Goal: Go to known website: Access a specific website the user already knows

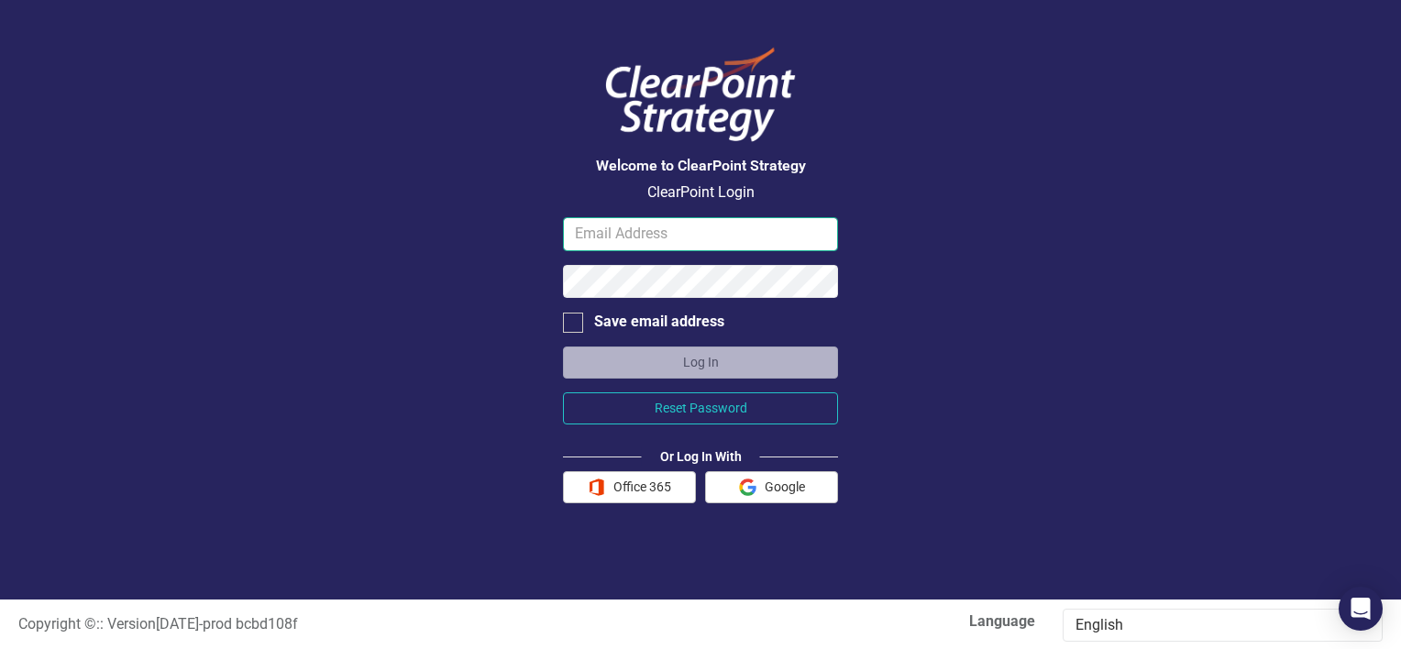
click at [628, 219] on input "email" at bounding box center [700, 234] width 275 height 34
click at [515, 163] on div "Welcome to ClearPoint Strategy ClearPoint Login Save email address Log In Reset…" at bounding box center [700, 300] width 1401 height 600
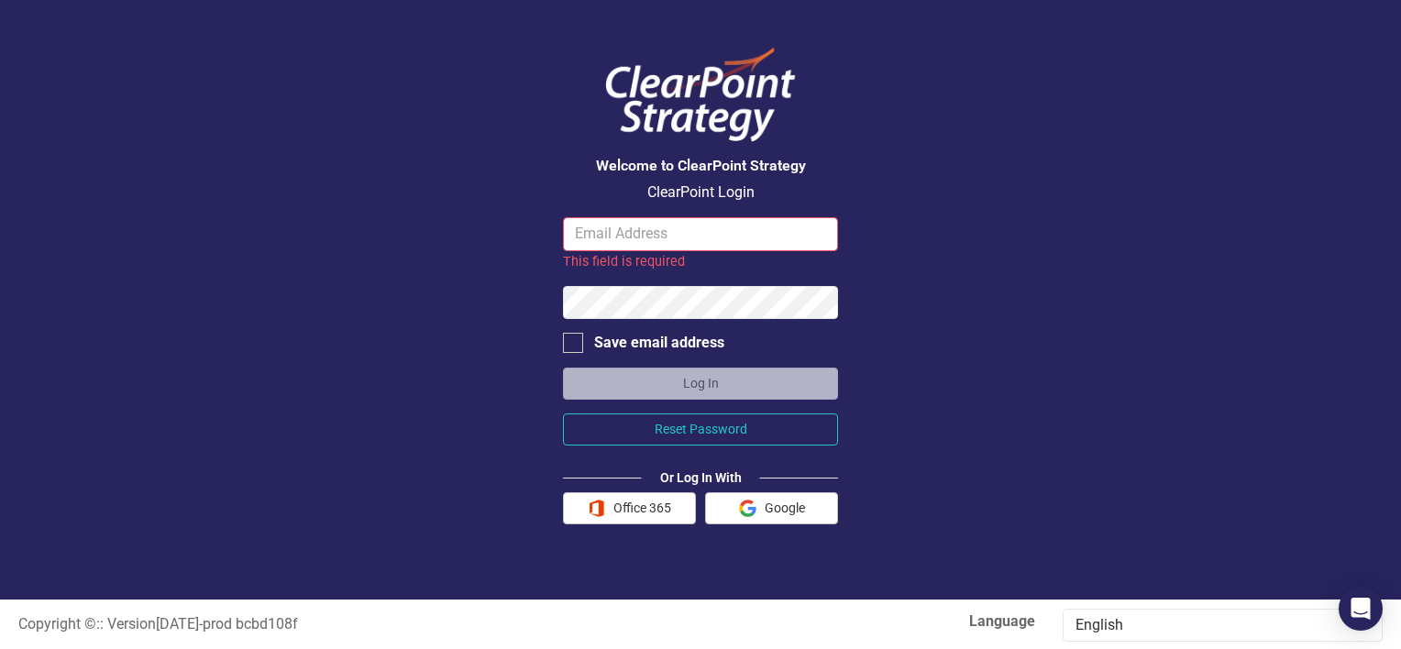
click at [603, 235] on input "email" at bounding box center [700, 234] width 275 height 34
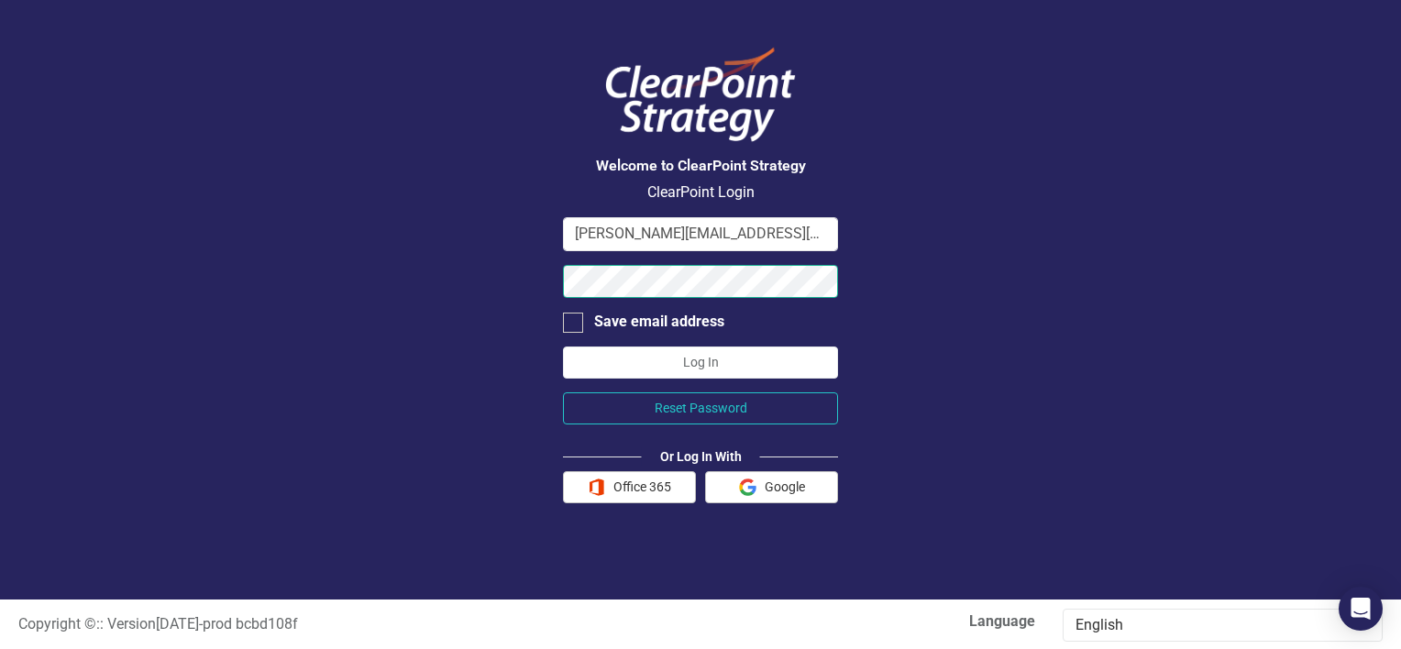
click at [563, 347] on button "Log In" at bounding box center [700, 363] width 275 height 32
click at [627, 490] on button "Office 365" at bounding box center [629, 487] width 133 height 32
click at [792, 235] on input "lanae.aguilar@fire.lacounty.gov" at bounding box center [700, 234] width 275 height 34
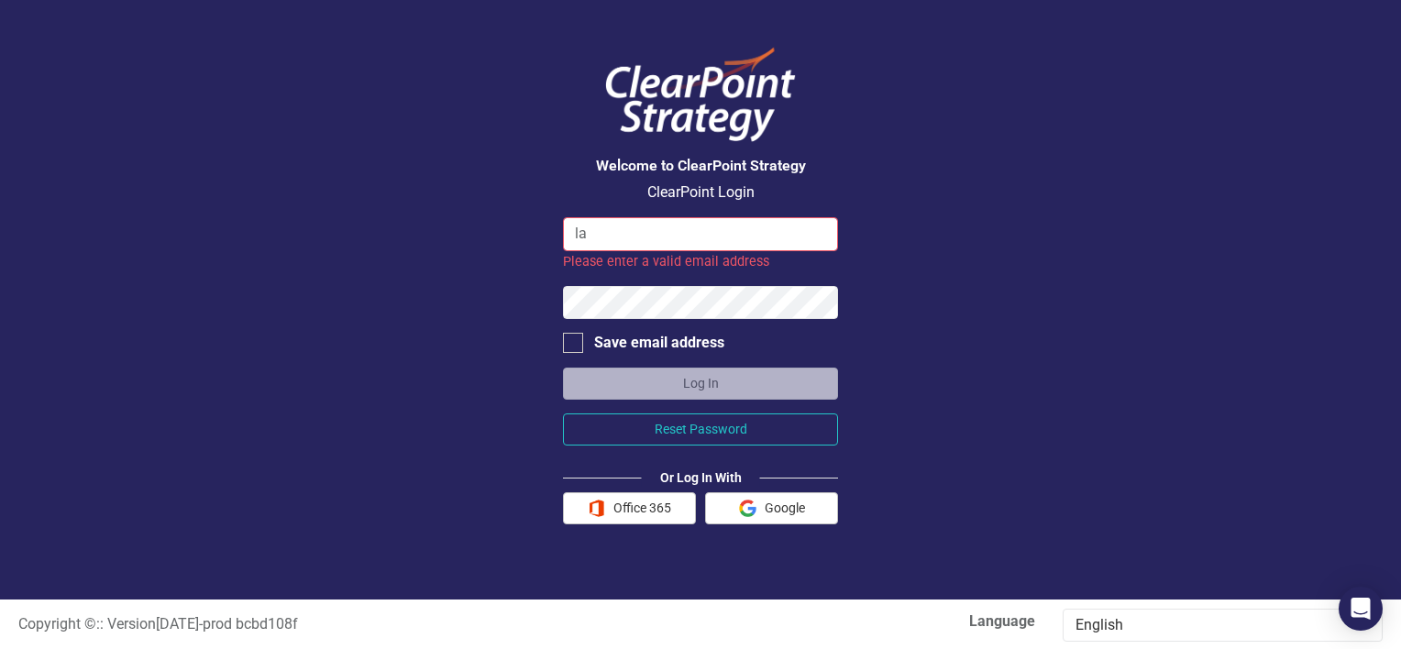
type input "l"
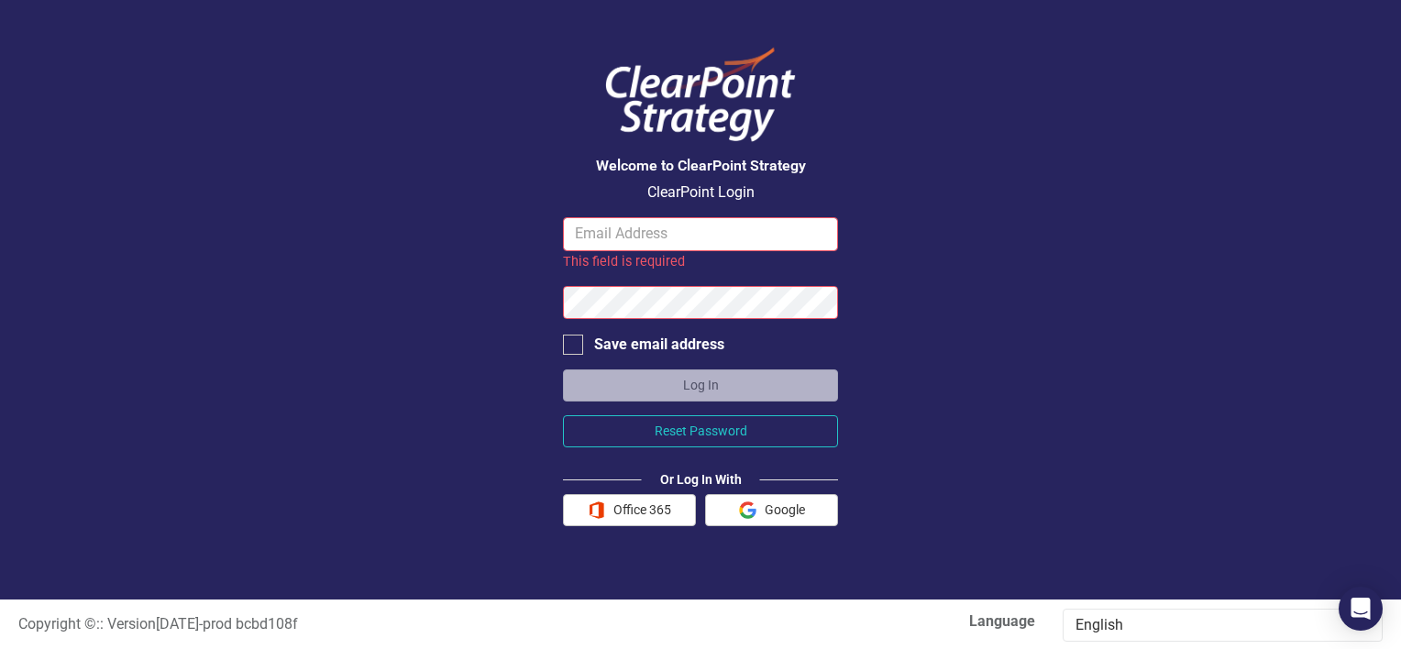
click at [504, 420] on div "Welcome to ClearPoint Strategy ClearPoint Login This field is required Save ema…" at bounding box center [700, 300] width 1401 height 600
click at [622, 504] on button "Office 365" at bounding box center [629, 510] width 133 height 32
